Goal: Information Seeking & Learning: Find specific fact

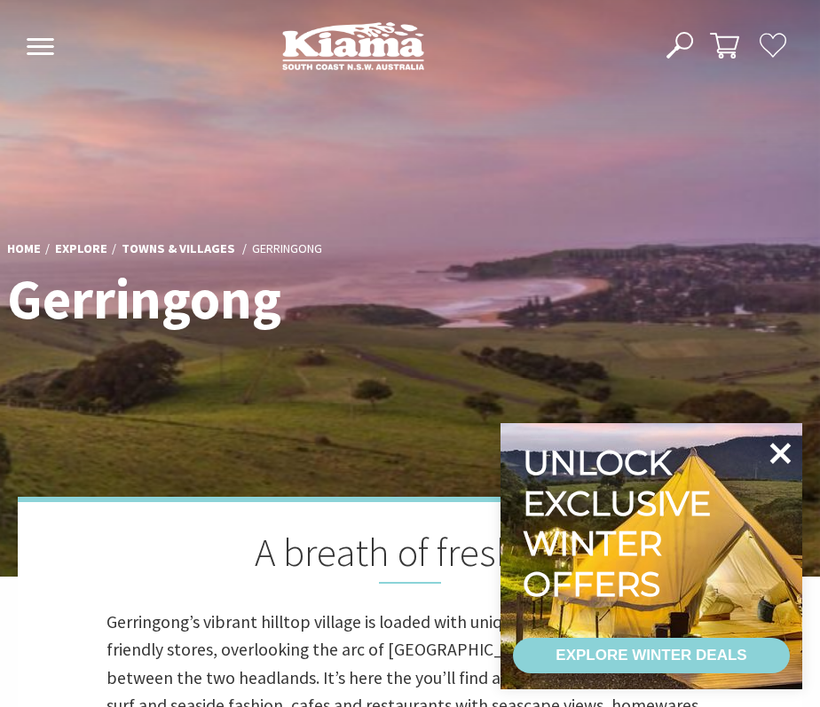
click at [783, 453] on icon at bounding box center [780, 453] width 21 height 21
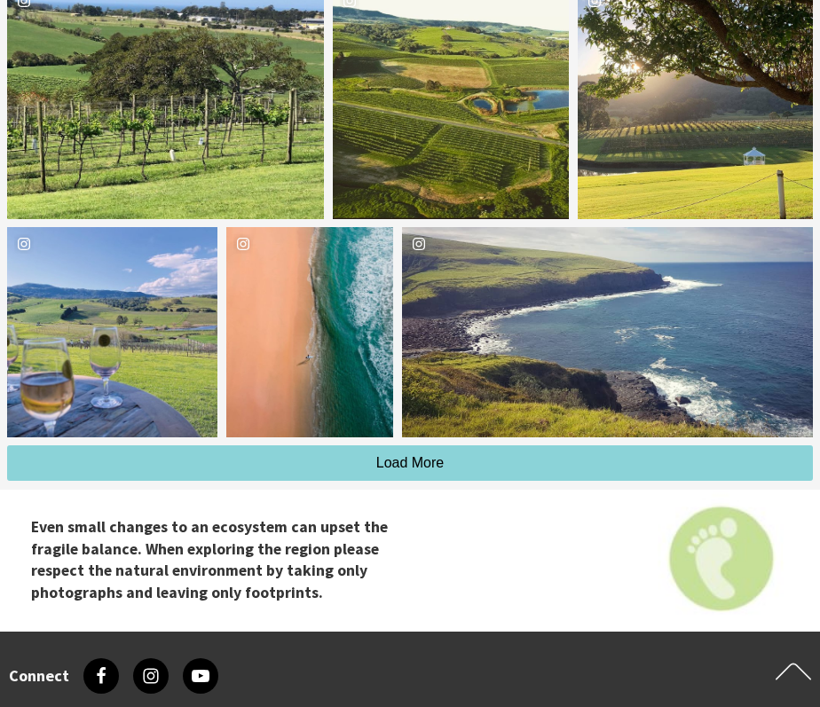
scroll to position [6096, 0]
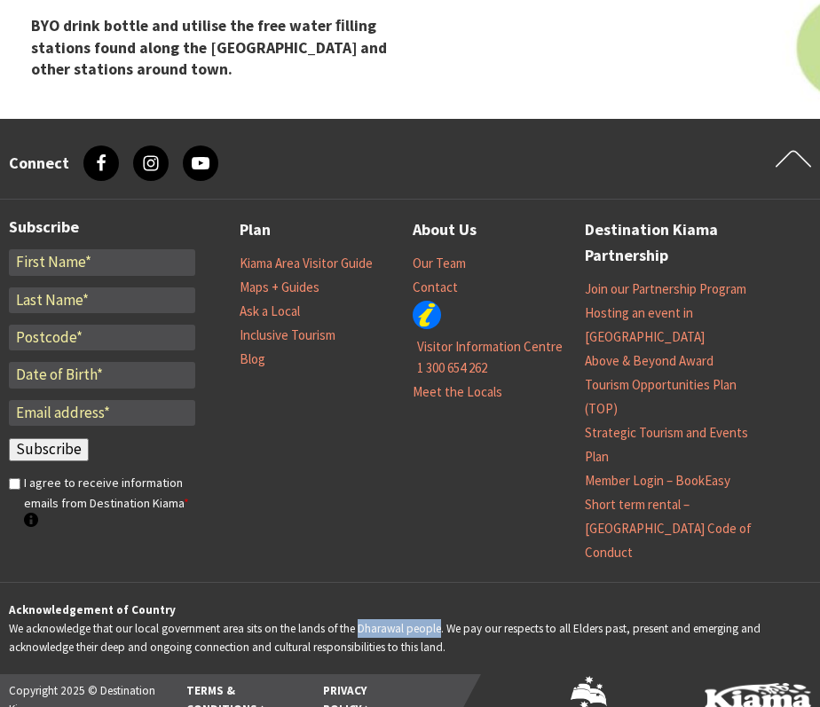
drag, startPoint x: 359, startPoint y: 584, endPoint x: 440, endPoint y: 585, distance: 80.7
click at [440, 601] on p "Acknowledgement of Country We acknowledge that our local government area sits o…" at bounding box center [410, 629] width 802 height 57
click at [420, 609] on p "Acknowledgement of Country We acknowledge that our local government area sits o…" at bounding box center [410, 629] width 802 height 57
click at [452, 601] on p "Acknowledgement of Country We acknowledge that our local government area sits o…" at bounding box center [410, 629] width 802 height 57
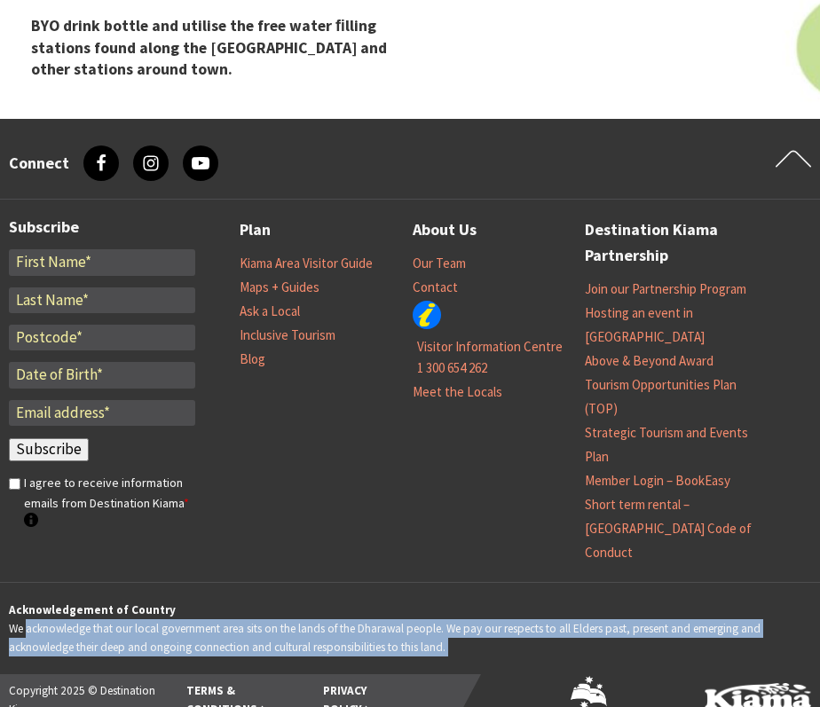
drag, startPoint x: 452, startPoint y: 600, endPoint x: 65, endPoint y: 586, distance: 387.9
click at [65, 601] on p "Acknowledgement of Country We acknowledge that our local government area sits o…" at bounding box center [410, 629] width 802 height 57
copy footer "acknowledge that our local government area sits on the lands of the [DEMOGRAPHI…"
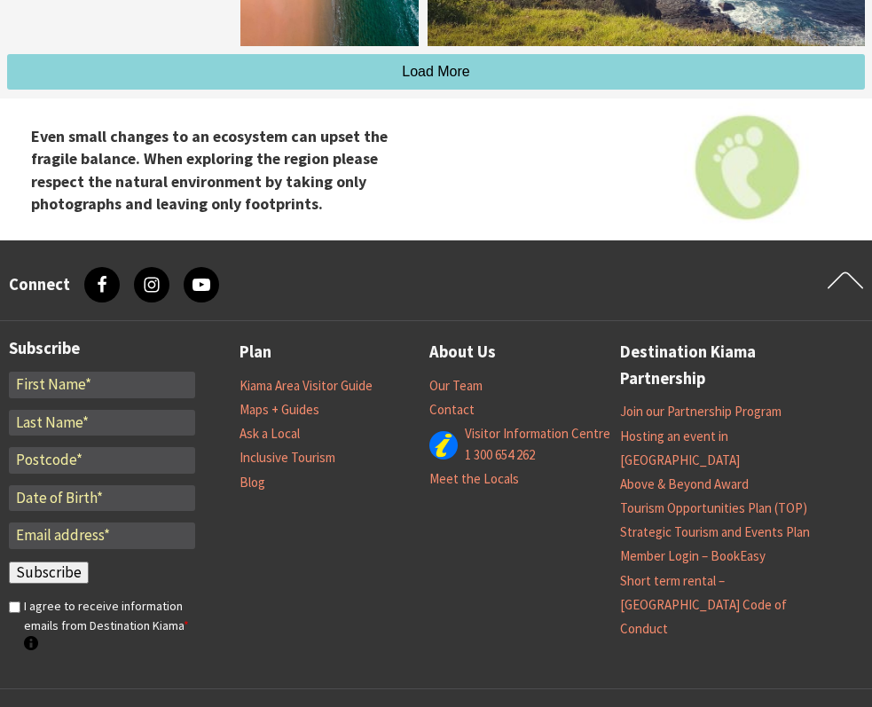
scroll to position [546, 868]
